Goal: Task Accomplishment & Management: Manage account settings

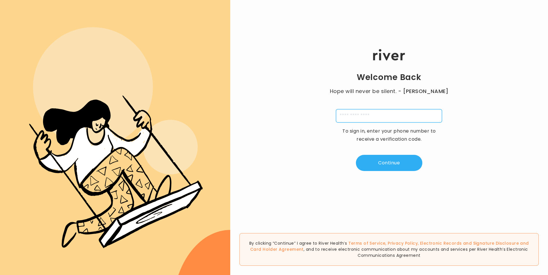
click at [365, 116] on input "tel" at bounding box center [389, 115] width 106 height 13
type input "**********"
click at [386, 163] on button "Continue" at bounding box center [389, 163] width 66 height 16
type input "*"
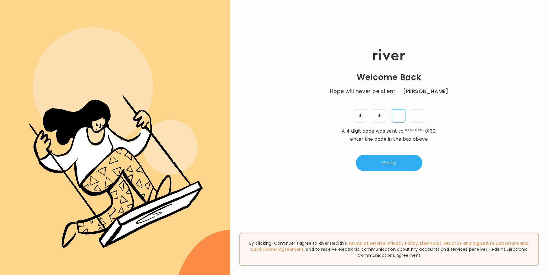
type input "*"
click at [386, 159] on button "Verify" at bounding box center [389, 163] width 66 height 16
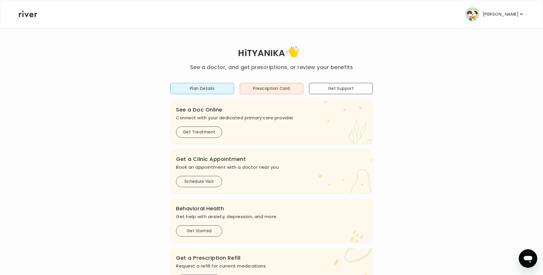
click at [523, 14] on icon "button" at bounding box center [522, 14] width 6 height 6
click at [515, 14] on p "TYANIKA SCOTT" at bounding box center [501, 14] width 36 height 8
click at [519, 13] on button "TYANIKA SCOTT" at bounding box center [495, 14] width 59 height 14
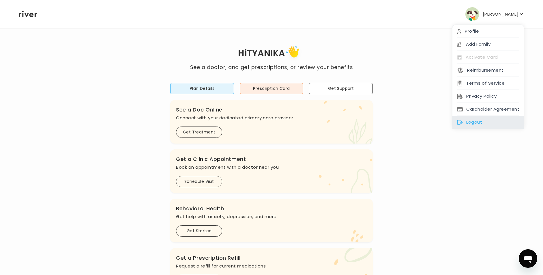
click at [472, 122] on div "Logout" at bounding box center [489, 122] width 72 height 13
